Goal: Information Seeking & Learning: Learn about a topic

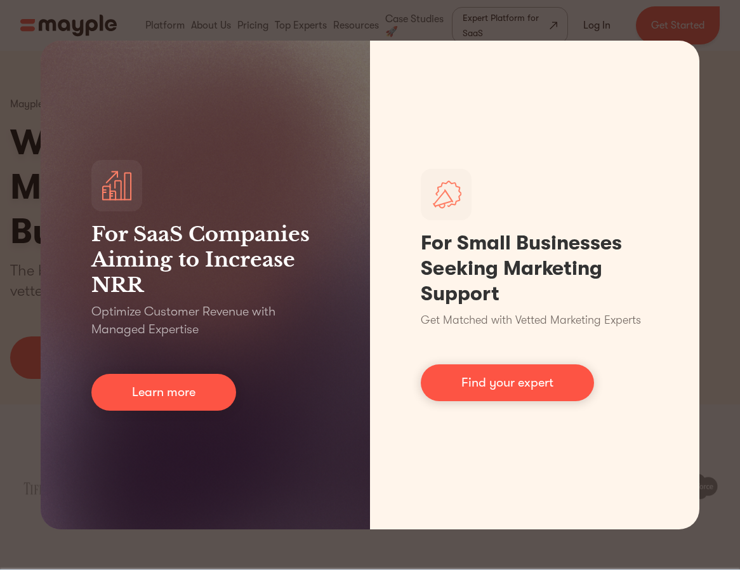
click at [716, 75] on div "For SaaS Companies Aiming to Increase NRR Optimize Customer Revenue with Manage…" at bounding box center [370, 285] width 740 height 570
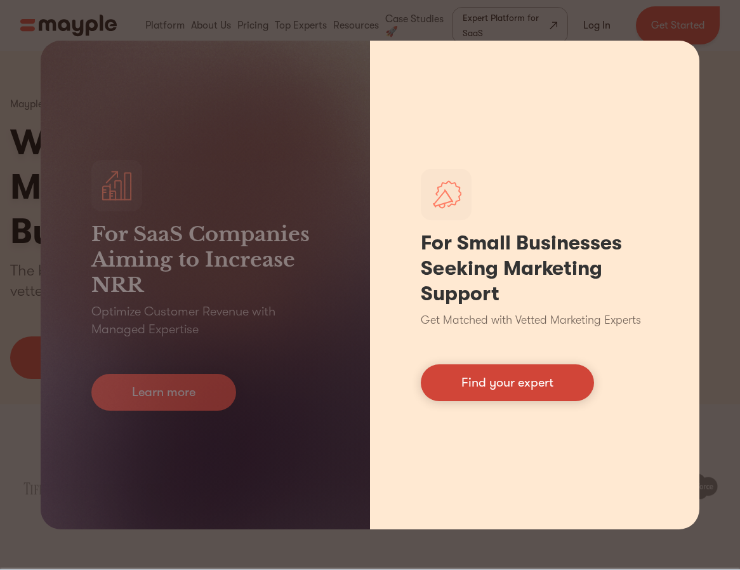
click at [485, 376] on link "Find your expert" at bounding box center [507, 382] width 173 height 37
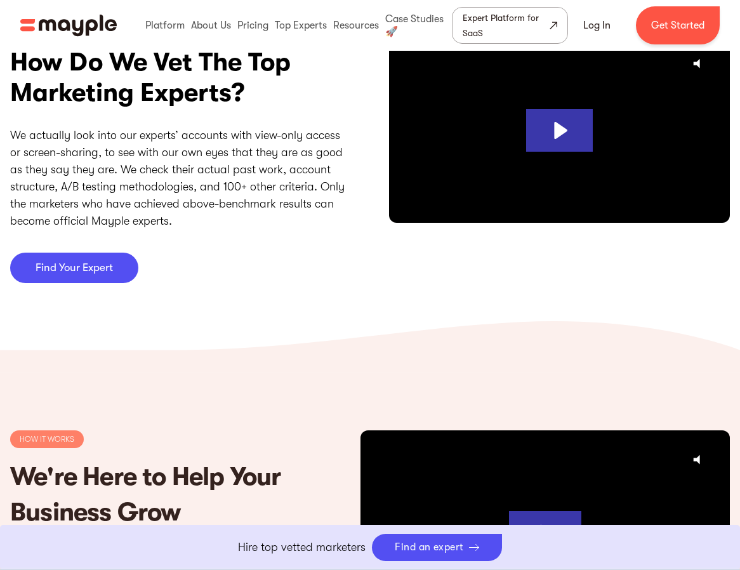
scroll to position [3410, 0]
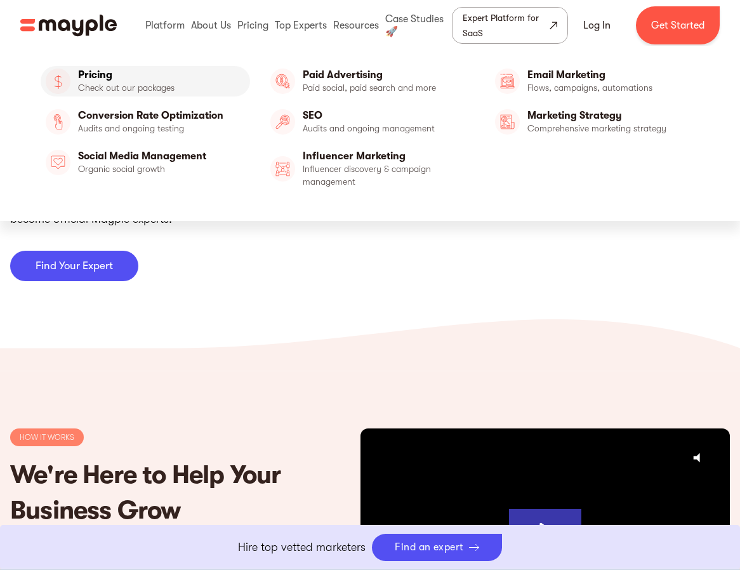
click at [128, 76] on link "Pricing" at bounding box center [145, 81] width 209 height 30
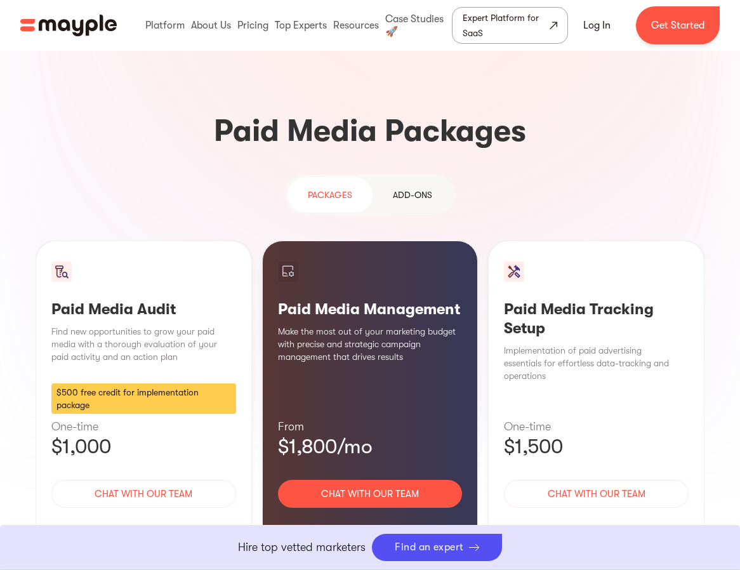
scroll to position [1058, 0]
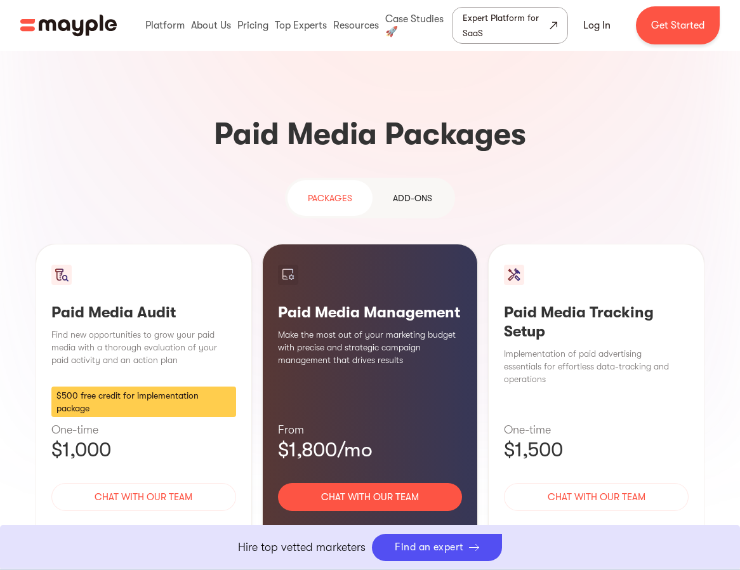
click at [427, 190] on div "Add-ons" at bounding box center [412, 197] width 39 height 15
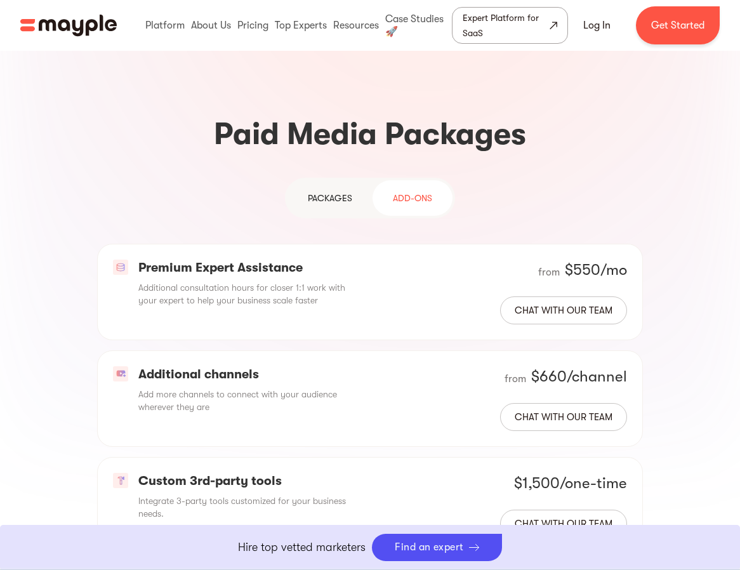
click at [320, 190] on div "PAckages" at bounding box center [330, 197] width 44 height 15
